Goal: Find specific page/section: Find specific page/section

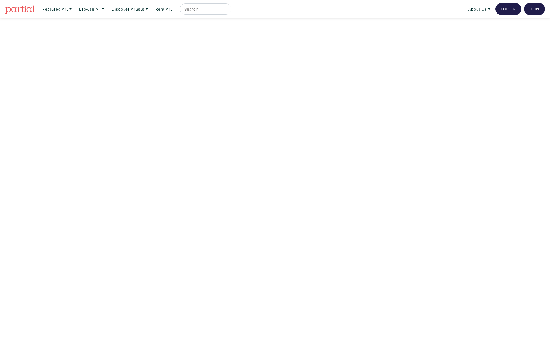
click at [198, 8] on input "text" at bounding box center [205, 9] width 42 height 7
type input "kendra schellenberg"
click at [227, 11] on button "submit" at bounding box center [227, 11] width 0 height 0
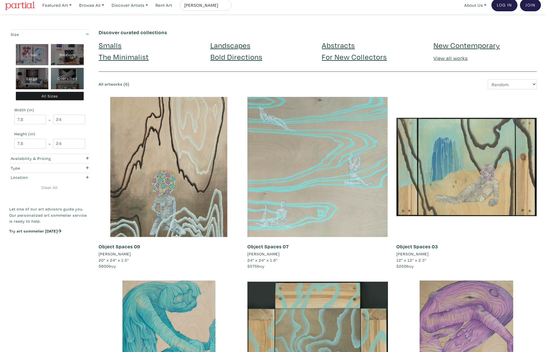
scroll to position [5, 0]
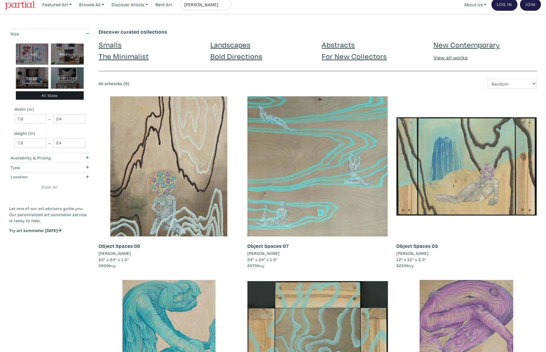
click at [280, 254] on li "[PERSON_NAME]" at bounding box center [263, 254] width 32 height 6
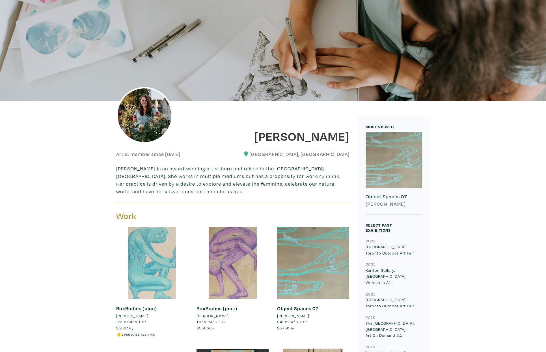
scroll to position [60, 0]
